Goal: Information Seeking & Learning: Learn about a topic

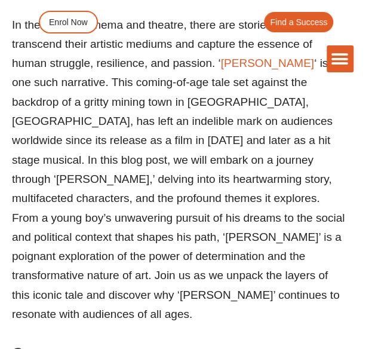
scroll to position [648, 0]
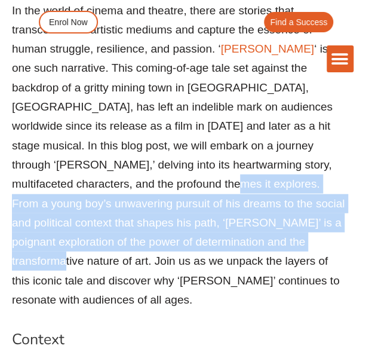
drag, startPoint x: 109, startPoint y: 122, endPoint x: 190, endPoint y: 184, distance: 102.2
click at [190, 184] on p "In the world of cinema and theatre, there are stories that transcend their arti…" at bounding box center [179, 155] width 334 height 309
copy p "From a young boy’s unwavering pursuit of his dreams to the social and political…"
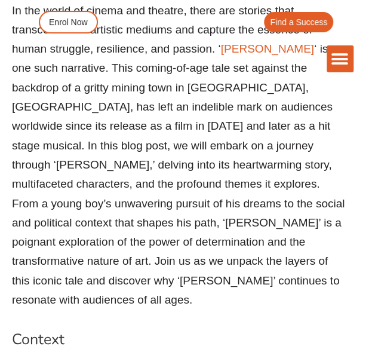
click at [168, 73] on div "The Difference Personalised Program Inspirational Tutors Motivational Learning …" at bounding box center [186, 39] width 334 height 79
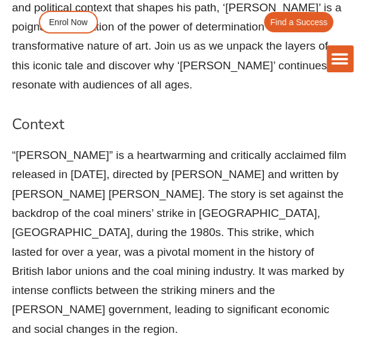
scroll to position [872, 0]
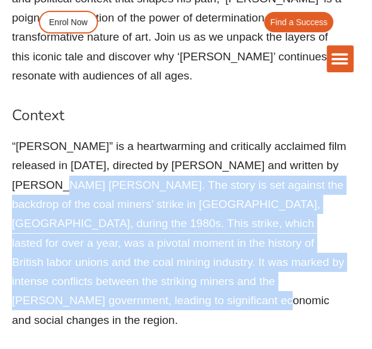
drag, startPoint x: 41, startPoint y: 109, endPoint x: 74, endPoint y: 222, distance: 118.3
click at [74, 222] on p "“[PERSON_NAME]” is a heartwarming and critically acclaimed film released in [DA…" at bounding box center [179, 233] width 334 height 193
copy p "The story is set against the backdrop of the coal miners’ strike in County Durh…"
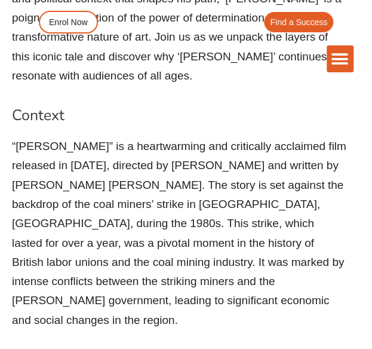
click at [140, 48] on div "The Difference Personalised Program Inspirational Tutors Motivational Learning …" at bounding box center [186, 58] width 334 height 27
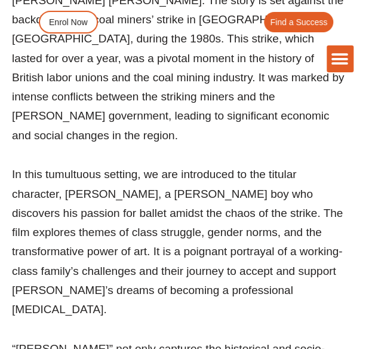
scroll to position [1057, 0]
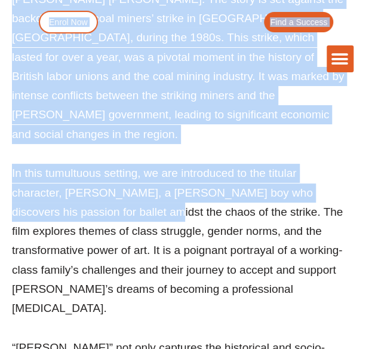
drag, startPoint x: 13, startPoint y: 79, endPoint x: 99, endPoint y: 109, distance: 91.0
click at [99, 164] on p "In this tumultuous setting, we are introduced to the titular character, [PERSON…" at bounding box center [179, 241] width 334 height 154
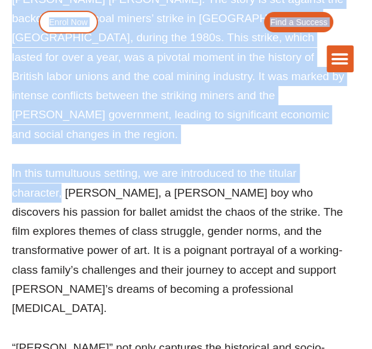
drag, startPoint x: 10, startPoint y: 76, endPoint x: 63, endPoint y: 97, distance: 56.9
click at [63, 164] on p "In this tumultuous setting, we are introduced to the titular character, [PERSON…" at bounding box center [179, 241] width 334 height 154
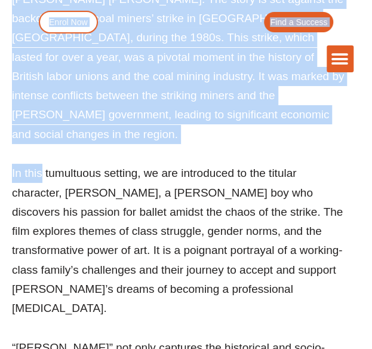
drag, startPoint x: 12, startPoint y: 79, endPoint x: 42, endPoint y: 81, distance: 29.9
click at [42, 164] on p "In this tumultuous setting, we are introduced to the titular character, [PERSON…" at bounding box center [179, 241] width 334 height 154
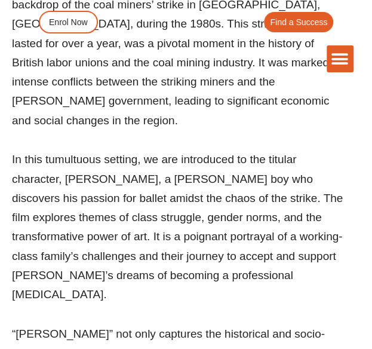
scroll to position [1073, 0]
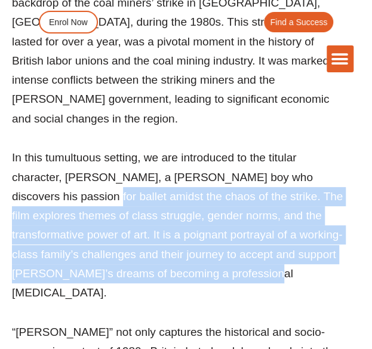
drag, startPoint x: 205, startPoint y: 180, endPoint x: 33, endPoint y: 96, distance: 191.2
click at [33, 148] on p "In this tumultuous setting, we are introduced to the titular character, [PERSON…" at bounding box center [179, 225] width 334 height 154
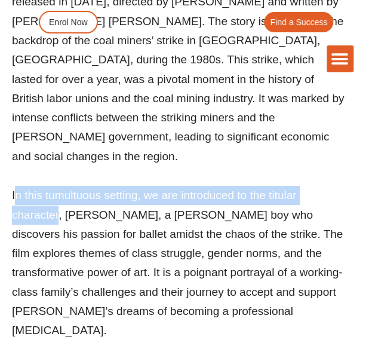
drag, startPoint x: 13, startPoint y: 99, endPoint x: 60, endPoint y: 113, distance: 48.5
click at [60, 186] on p "In this tumultuous setting, we are introduced to the titular character, [PERSON…" at bounding box center [179, 263] width 334 height 154
click at [20, 186] on p "In this tumultuous setting, we are introduced to the titular character, [PERSON…" at bounding box center [179, 263] width 334 height 154
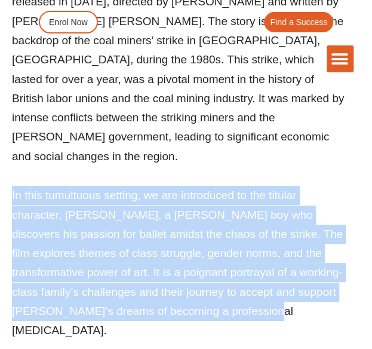
drag, startPoint x: 11, startPoint y: 99, endPoint x: 205, endPoint y: 213, distance: 225.6
copy p "In this tumultuous setting, we are introduced to the titular character, [PERSON…"
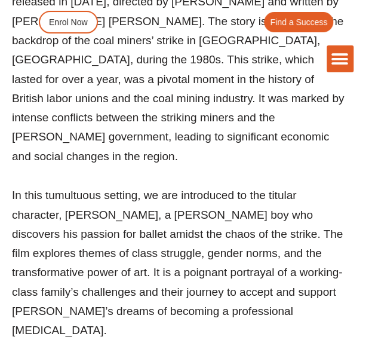
click at [147, 59] on div "The Difference Personalised Program Inspirational Tutors Motivational Learning …" at bounding box center [186, 58] width 334 height 27
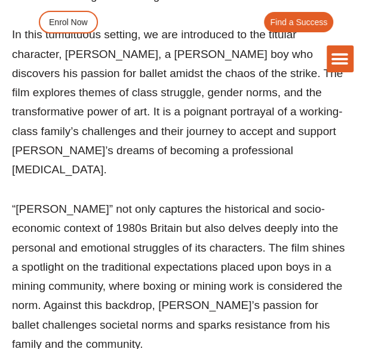
scroll to position [1211, 0]
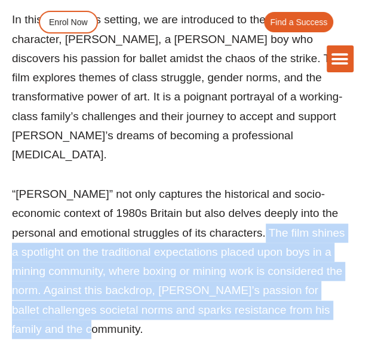
drag, startPoint x: 221, startPoint y: 122, endPoint x: 86, endPoint y: 212, distance: 162.4
click at [86, 212] on p "“[PERSON_NAME]” not only captures the historical and socio-economic context of …" at bounding box center [179, 261] width 334 height 154
copy p "The film shines a spotlight on the traditional expectations placed upon boys in…"
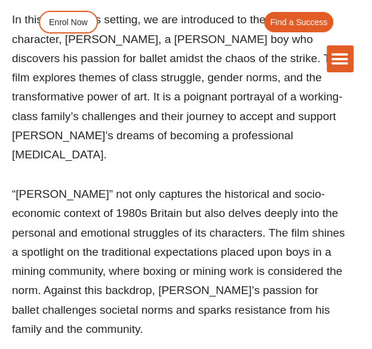
click at [143, 184] on p "“[PERSON_NAME]” not only captures the historical and socio-economic context of …" at bounding box center [179, 261] width 334 height 154
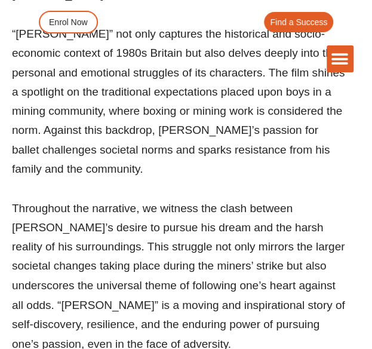
scroll to position [1373, 0]
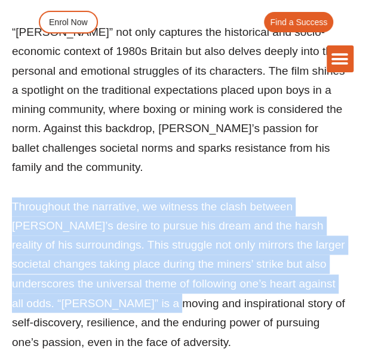
drag, startPoint x: 15, startPoint y: 91, endPoint x: 186, endPoint y: 192, distance: 198.8
click at [186, 197] on p "Throughout the narrative, we witness the clash between [PERSON_NAME]’s desire t…" at bounding box center [179, 274] width 334 height 154
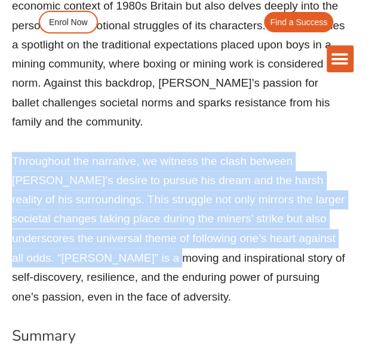
scroll to position [1411, 0]
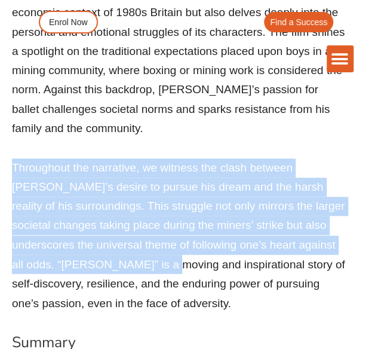
click at [36, 158] on p "Throughout the narrative, we witness the clash between [PERSON_NAME]’s desire t…" at bounding box center [179, 235] width 334 height 154
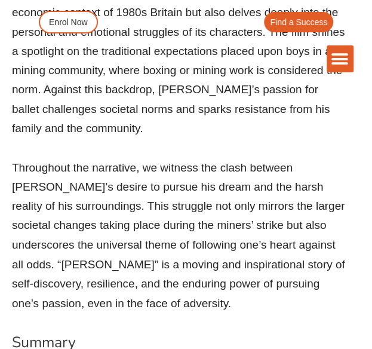
drag, startPoint x: 13, startPoint y: 53, endPoint x: 71, endPoint y: 78, distance: 63.3
click at [71, 78] on div "The Difference Personalised Program Inspirational Tutors Motivational Learning …" at bounding box center [186, 39] width 372 height 79
click at [16, 50] on div "The Difference Personalised Program Inspirational Tutors Motivational Learning …" at bounding box center [186, 39] width 372 height 79
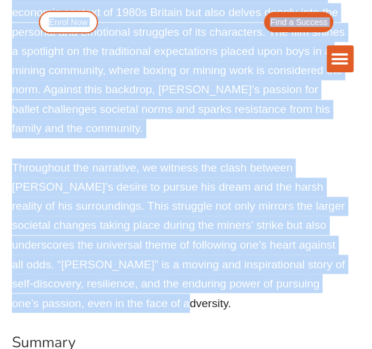
drag, startPoint x: 199, startPoint y: 192, endPoint x: 74, endPoint y: 80, distance: 168.3
click at [74, 158] on p "Throughout the narrative, we witness the clash between [PERSON_NAME]’s desire t…" at bounding box center [179, 235] width 334 height 154
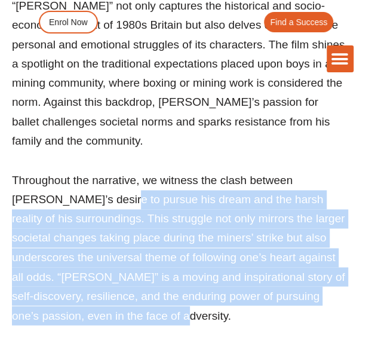
scroll to position [1398, 0]
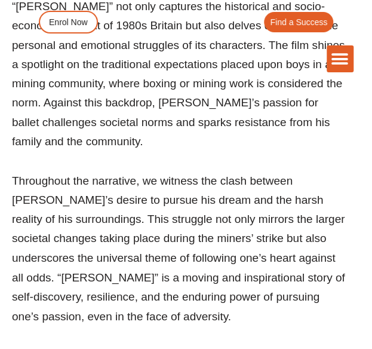
click at [39, 72] on div "The Difference Personalised Program Inspirational Tutors Motivational Learning …" at bounding box center [186, 58] width 334 height 27
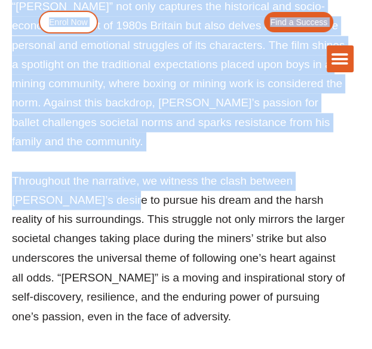
drag, startPoint x: 16, startPoint y: 65, endPoint x: 77, endPoint y: 90, distance: 66.4
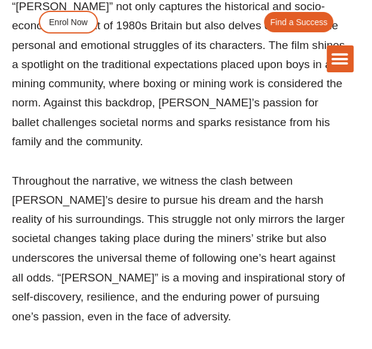
click at [190, 173] on p "Throughout the narrative, we witness the clash between [PERSON_NAME]’s desire t…" at bounding box center [179, 248] width 334 height 154
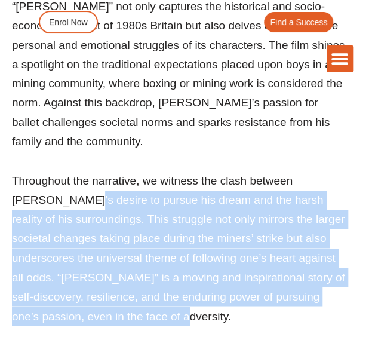
drag, startPoint x: 204, startPoint y: 201, endPoint x: 38, endPoint y: 86, distance: 202.0
click at [38, 171] on p "Throughout the narrative, we witness the clash between [PERSON_NAME]’s desire t…" at bounding box center [179, 248] width 334 height 154
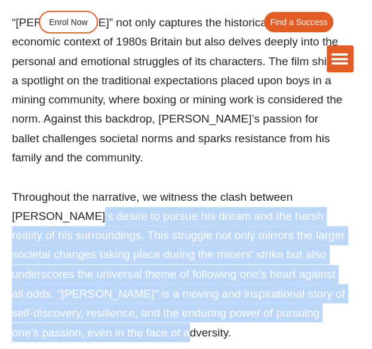
scroll to position [1381, 0]
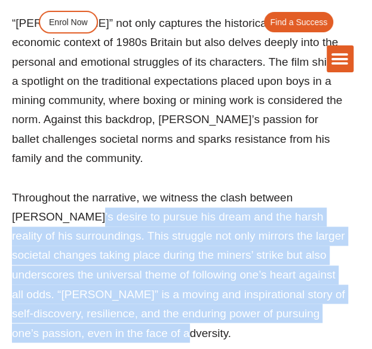
click at [179, 196] on p "Throughout the narrative, we witness the clash between [PERSON_NAME]’s desire t…" at bounding box center [179, 265] width 334 height 154
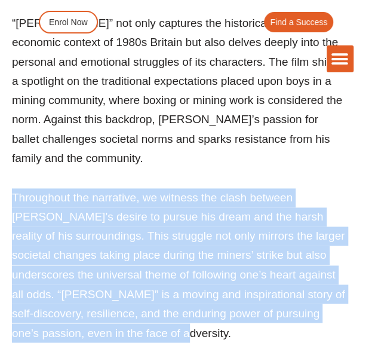
drag, startPoint x: 208, startPoint y: 221, endPoint x: 10, endPoint y: 83, distance: 242.0
copy p "Throughout the narrative, we witness the clash between [PERSON_NAME]’s desire t…"
click at [152, 188] on p "Throughout the narrative, we witness the clash between [PERSON_NAME]’s desire t…" at bounding box center [179, 265] width 334 height 154
